Goal: Information Seeking & Learning: Learn about a topic

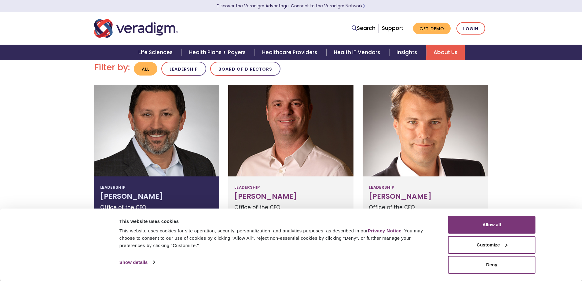
scroll to position [153, 0]
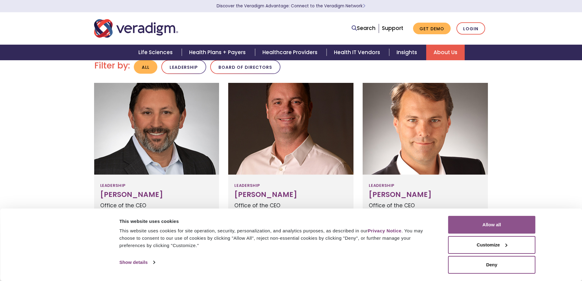
click at [458, 228] on button "Allow all" at bounding box center [491, 225] width 87 height 18
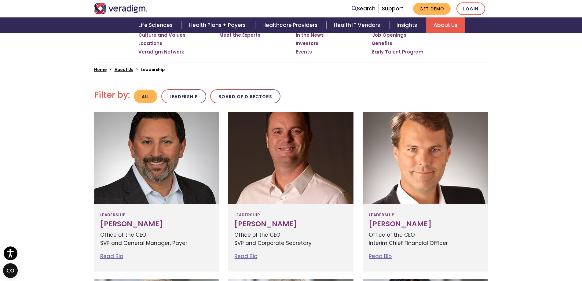
scroll to position [122, 0]
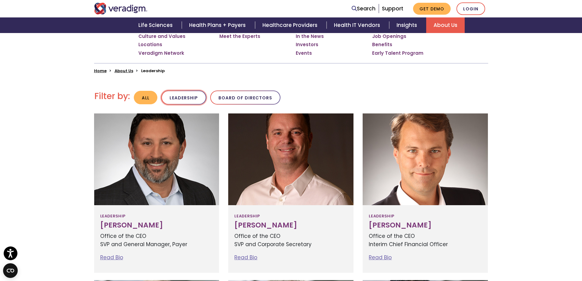
click at [187, 92] on button "Leadership" at bounding box center [183, 97] width 45 height 14
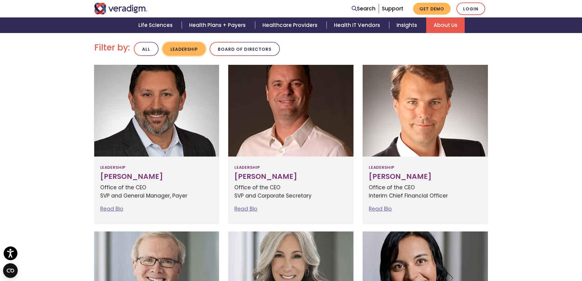
scroll to position [160, 0]
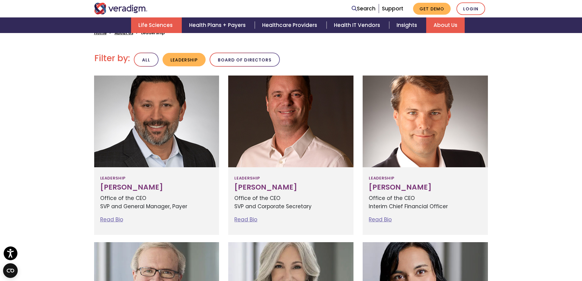
click at [160, 19] on link "Life Sciences" at bounding box center [156, 25] width 51 height 16
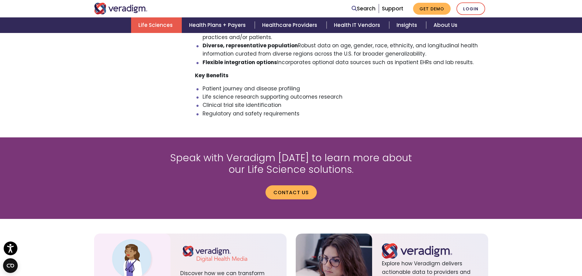
scroll to position [642, 0]
